Goal: Transaction & Acquisition: Purchase product/service

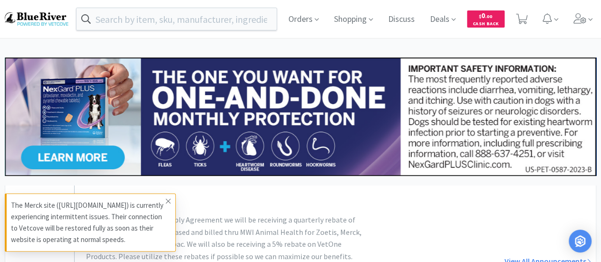
click at [168, 197] on icon at bounding box center [168, 201] width 6 height 8
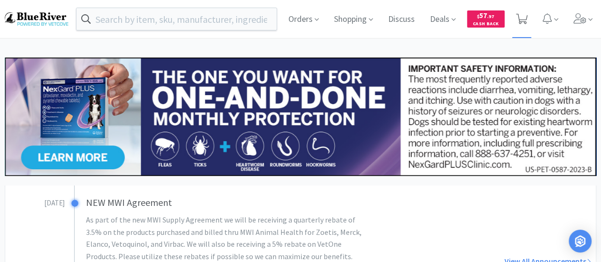
click at [526, 14] on icon at bounding box center [522, 19] width 12 height 10
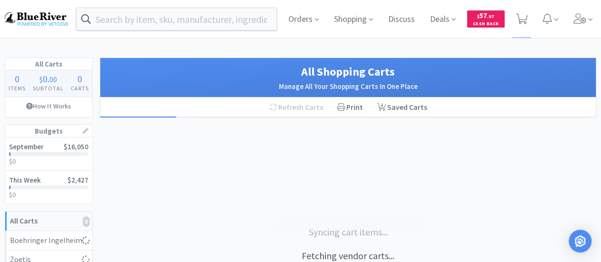
select select "1"
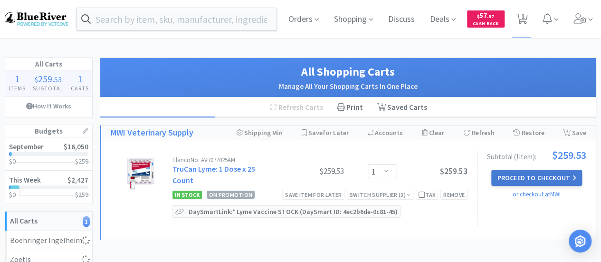
click at [526, 171] on button "Proceed to Checkout" at bounding box center [536, 177] width 90 height 16
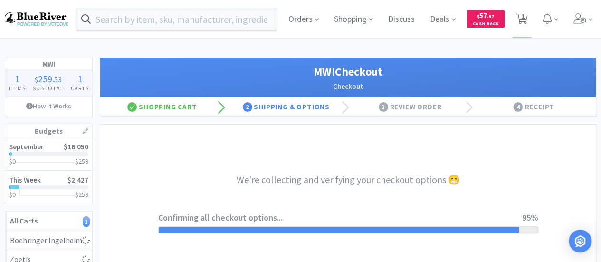
select select "STD_"
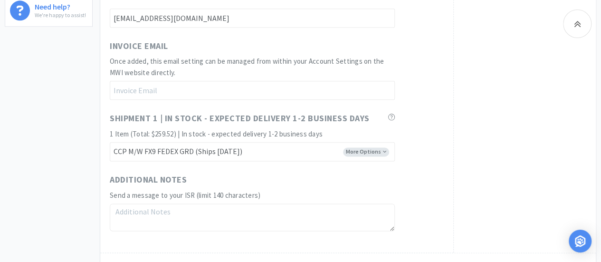
scroll to position [655, 0]
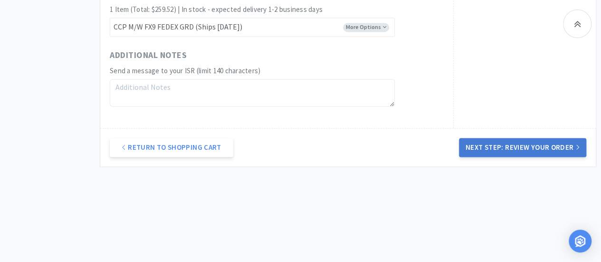
click at [509, 147] on button "Next Step: Review Your Order" at bounding box center [522, 147] width 127 height 19
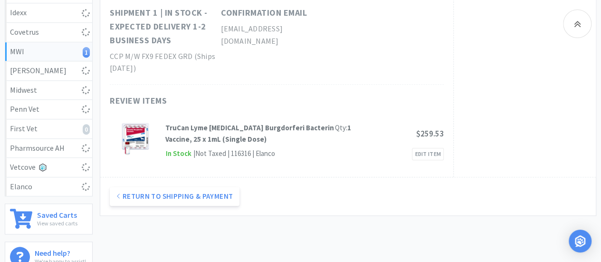
scroll to position [47, 0]
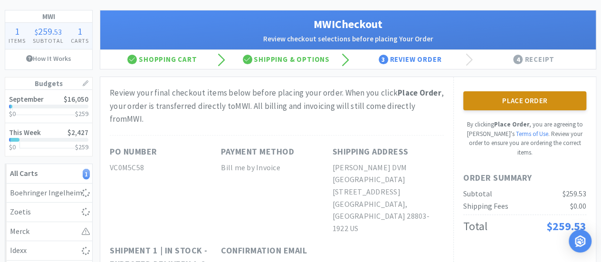
click at [521, 98] on button "Place Order" at bounding box center [524, 100] width 123 height 19
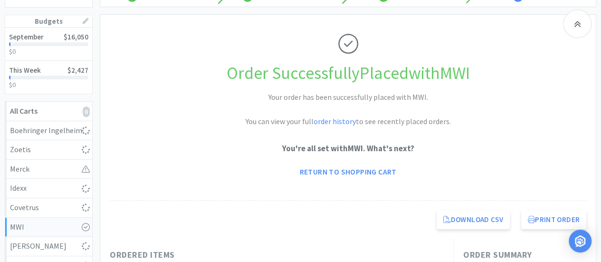
scroll to position [95, 0]
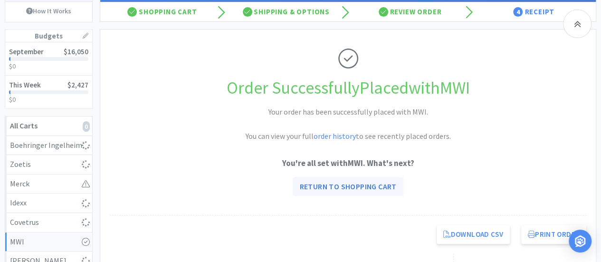
click at [375, 183] on link "Return to Shopping Cart" at bounding box center [347, 186] width 110 height 19
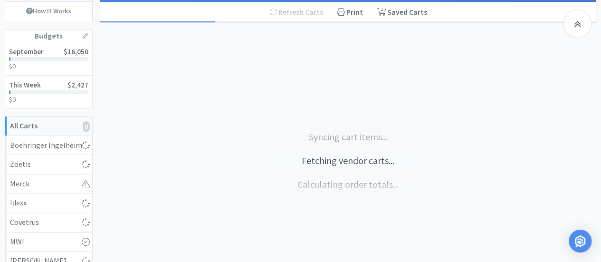
select select "1"
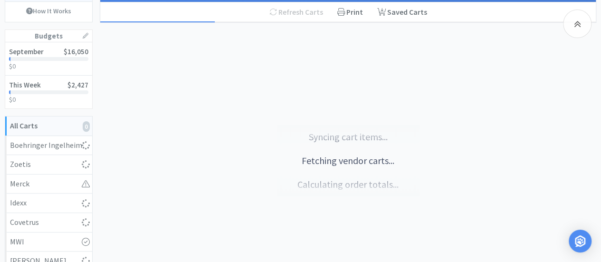
select select "1"
select select "6"
select select "1"
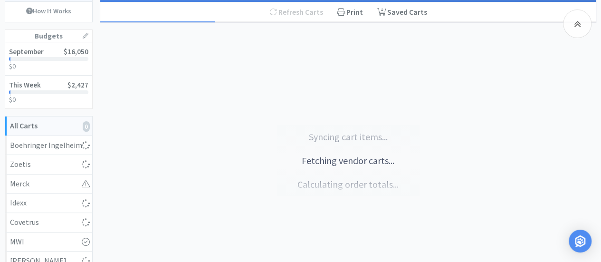
select select "1"
select select "2"
select select "1"
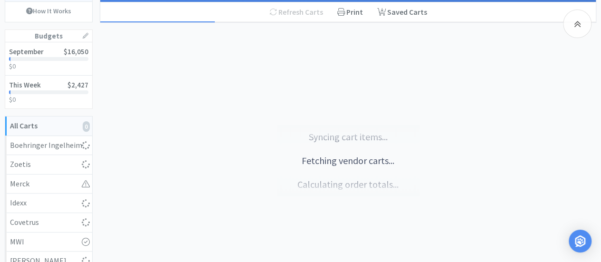
select select "2"
select select "1"
select select "4"
select select "1"
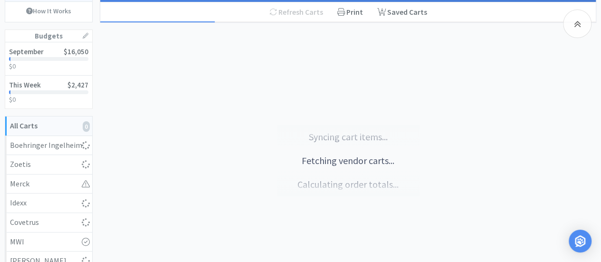
select select "5"
select select "1"
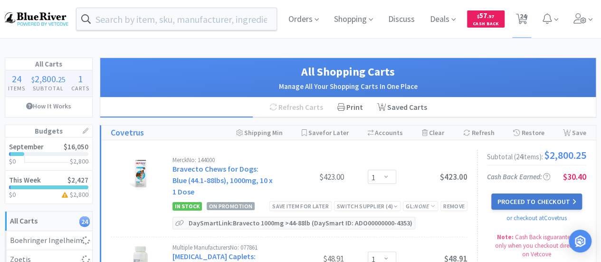
click at [517, 200] on button "Proceed to Checkout" at bounding box center [536, 201] width 90 height 16
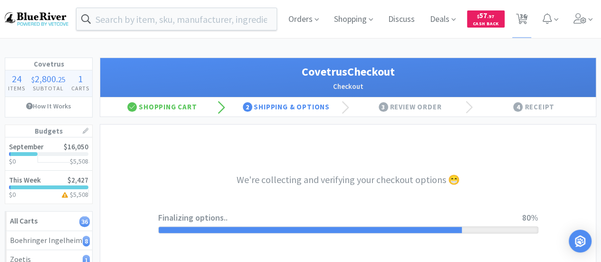
select select "ACCOUNT"
select select "cvt-standard-net"
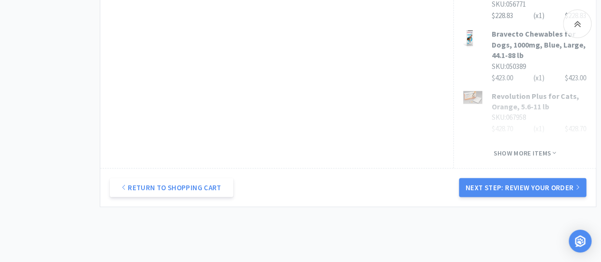
scroll to position [789, 0]
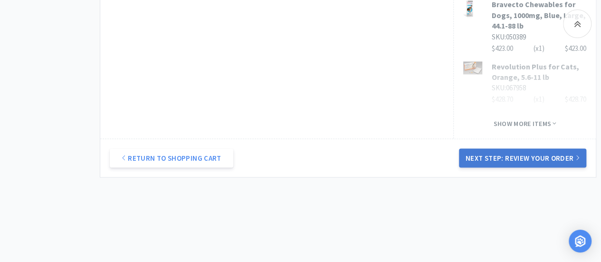
click at [533, 148] on button "Next Step: Review Your Order" at bounding box center [522, 157] width 127 height 19
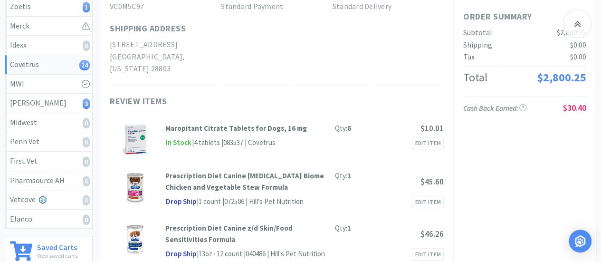
scroll to position [0, 0]
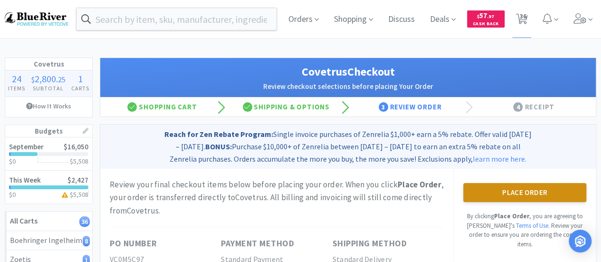
click at [515, 188] on button "Place Order" at bounding box center [524, 192] width 123 height 19
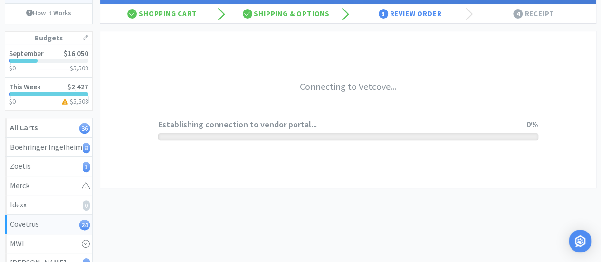
scroll to position [95, 0]
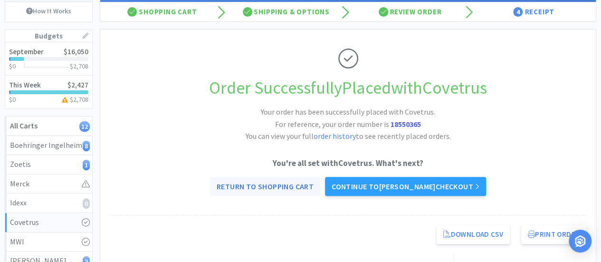
click at [278, 182] on link "Return to Shopping Cart" at bounding box center [265, 186] width 110 height 19
select select "1"
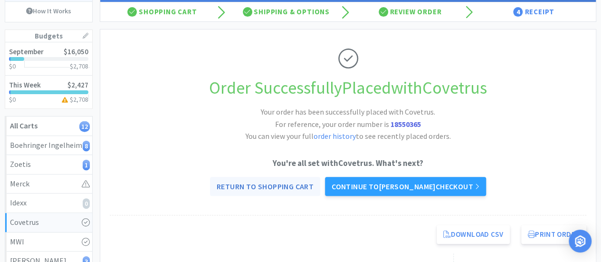
select select "1"
select select "10"
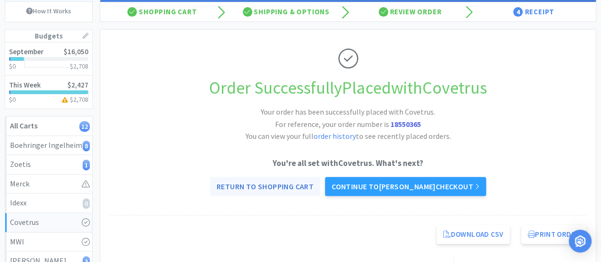
select select "5"
select select "1"
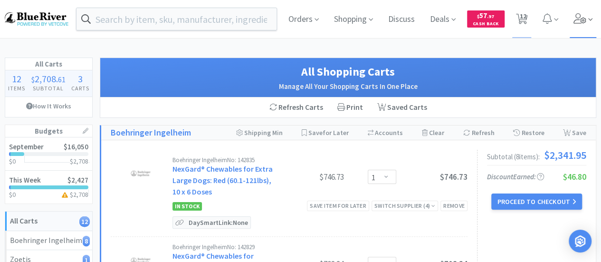
click at [574, 17] on icon at bounding box center [579, 18] width 13 height 10
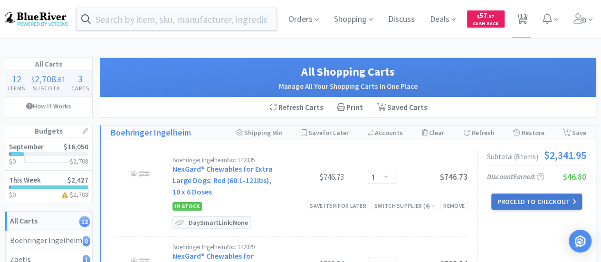
click at [524, 198] on button "Proceed to Checkout" at bounding box center [536, 201] width 90 height 16
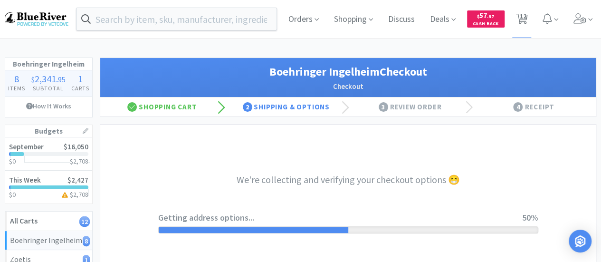
select select "invoice"
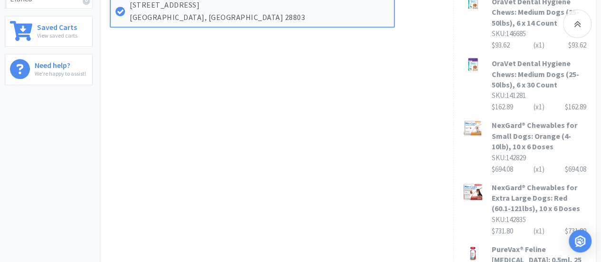
scroll to position [617, 0]
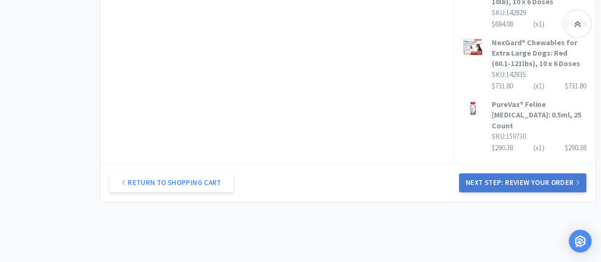
click at [514, 173] on button "Next Step: Review Your Order" at bounding box center [522, 182] width 127 height 19
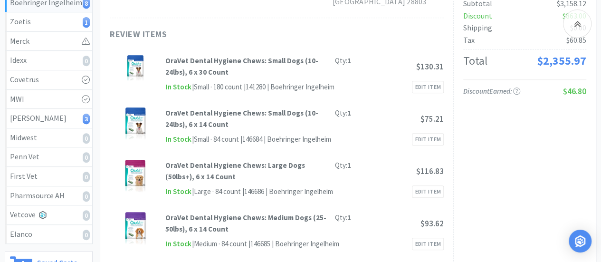
scroll to position [47, 0]
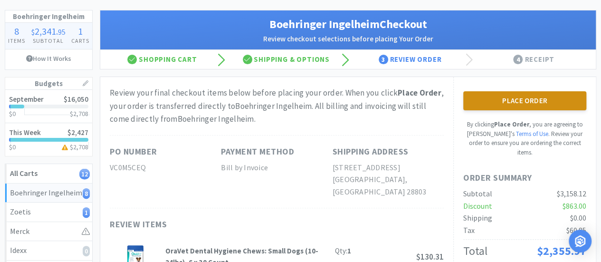
click at [516, 101] on button "Place Order" at bounding box center [524, 100] width 123 height 19
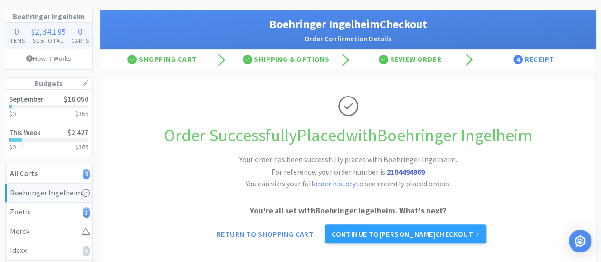
click at [400, 233] on link "Continue to [PERSON_NAME] checkout" at bounding box center [405, 233] width 161 height 19
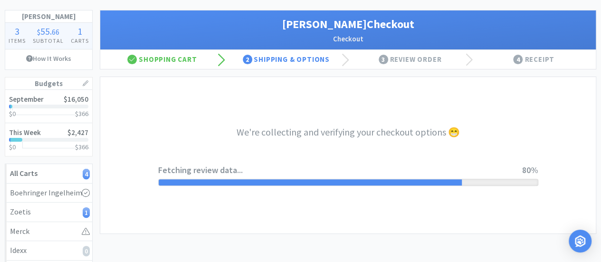
select select "1"
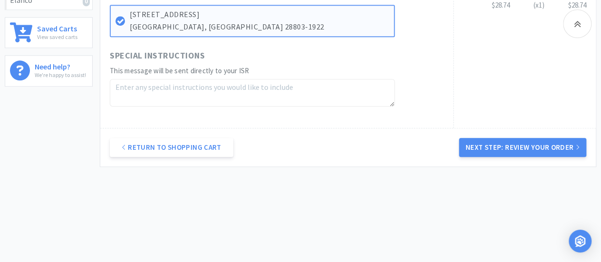
scroll to position [423, 0]
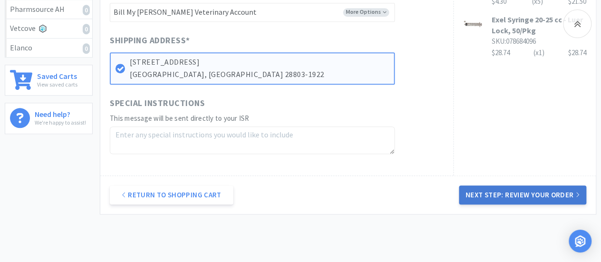
click at [524, 194] on button "Next Step: Review Your Order" at bounding box center [522, 194] width 127 height 19
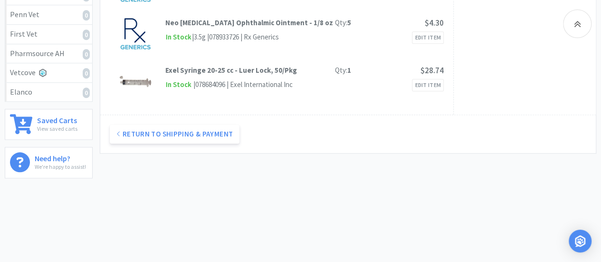
scroll to position [142, 0]
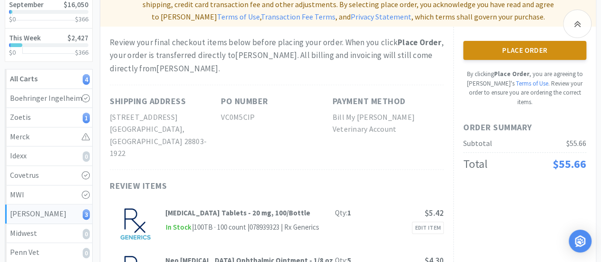
click at [507, 52] on button "Place Order" at bounding box center [524, 50] width 123 height 19
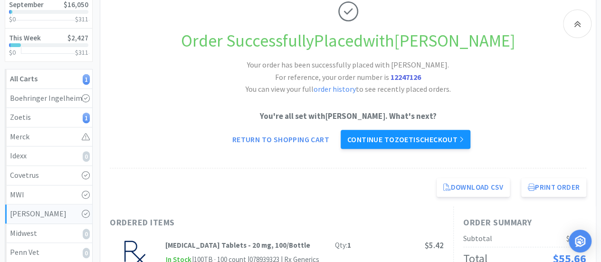
click at [394, 139] on link "Continue to Zoetis checkout" at bounding box center [405, 139] width 130 height 19
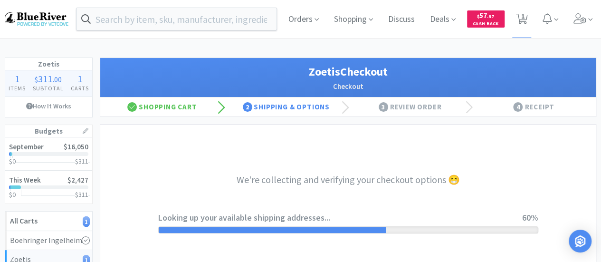
select select "invoice"
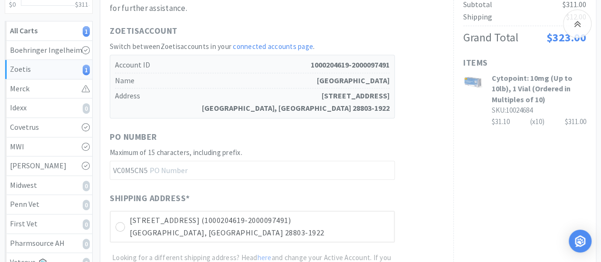
scroll to position [332, 0]
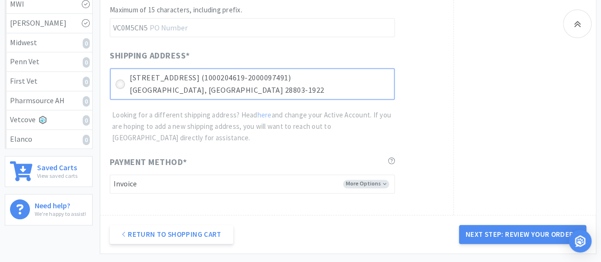
click at [120, 85] on icon at bounding box center [120, 84] width 7 height 7
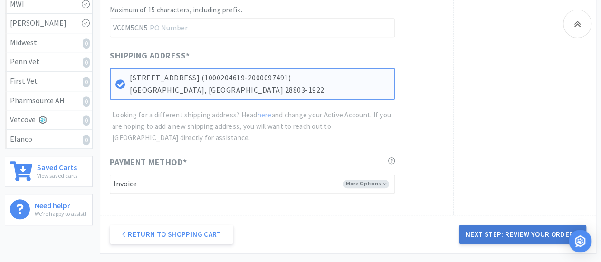
click at [484, 232] on button "Next Step: Review Your Order" at bounding box center [522, 234] width 127 height 19
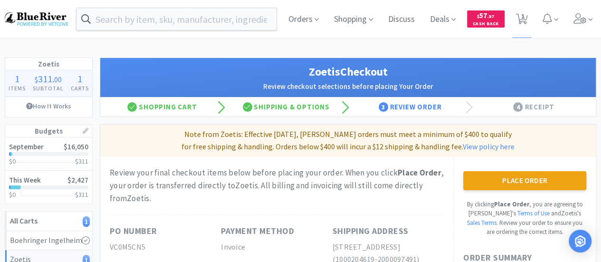
scroll to position [0, 0]
click at [524, 20] on icon at bounding box center [522, 19] width 12 height 10
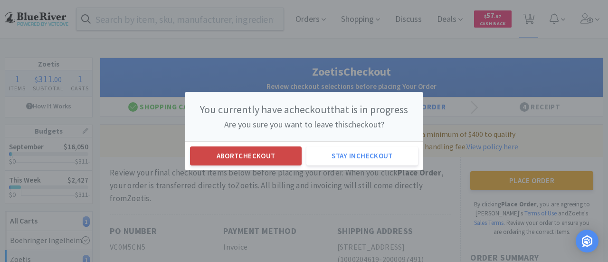
click at [273, 159] on button "Abort checkout" at bounding box center [246, 155] width 112 height 19
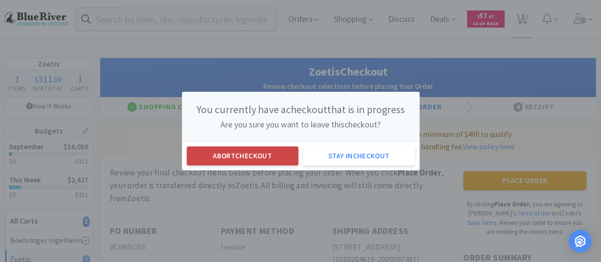
select select "10"
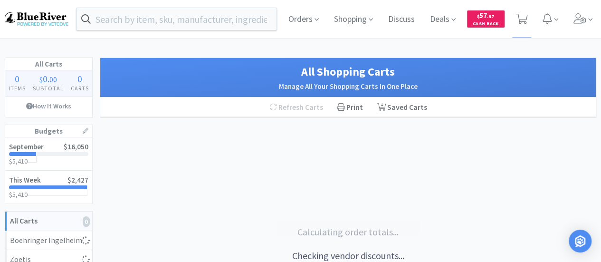
select select "10"
select select "1"
select select "2"
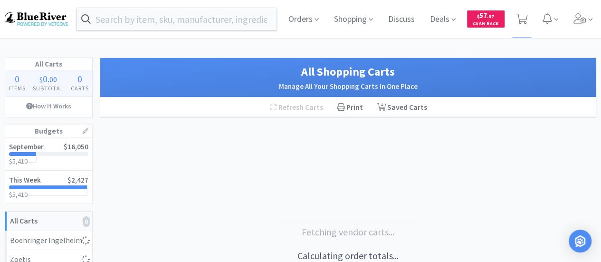
select select "1"
select select "2"
select select "1"
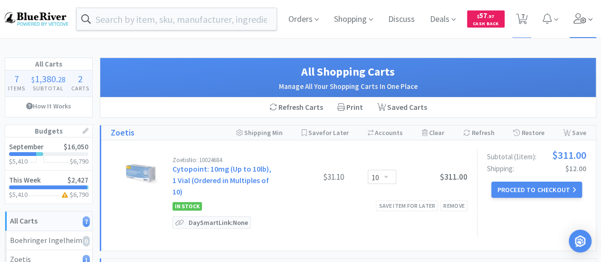
click at [577, 16] on icon at bounding box center [579, 18] width 13 height 10
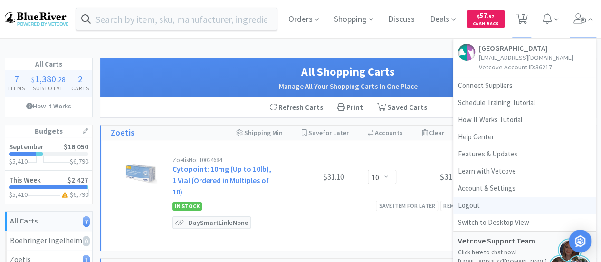
click at [479, 206] on link "Logout" at bounding box center [524, 205] width 142 height 17
